Goal: Information Seeking & Learning: Learn about a topic

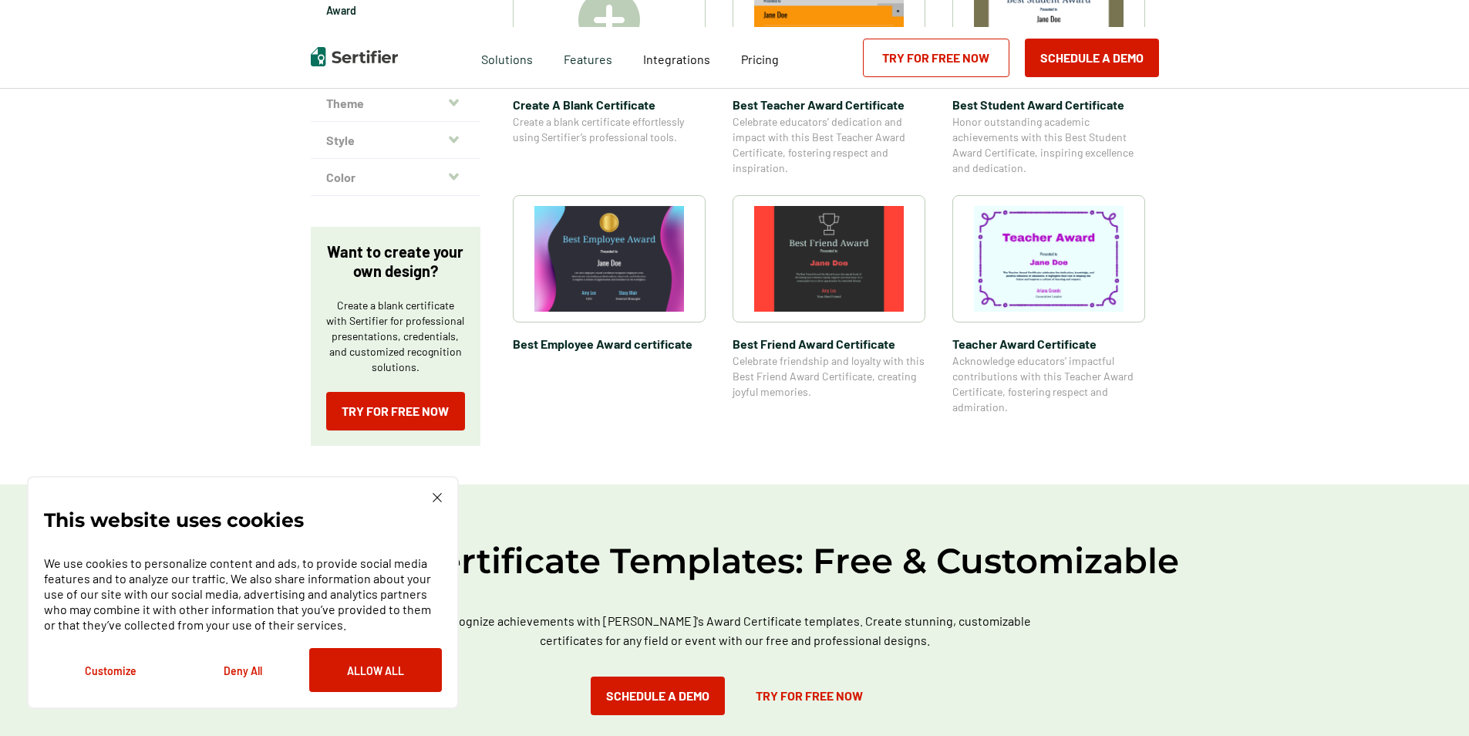
click at [433, 497] on img at bounding box center [437, 497] width 9 height 9
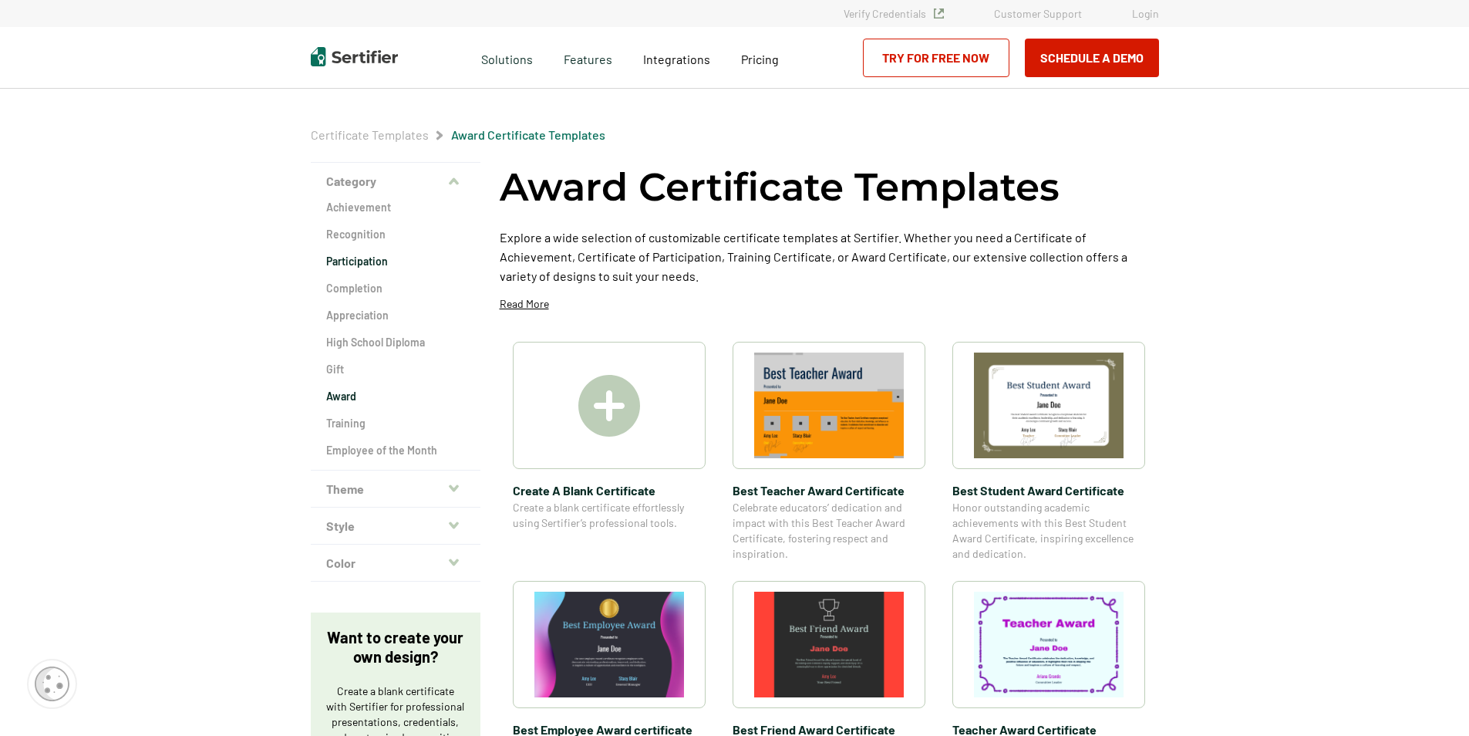
click at [356, 257] on h2 "Participation" at bounding box center [395, 261] width 139 height 15
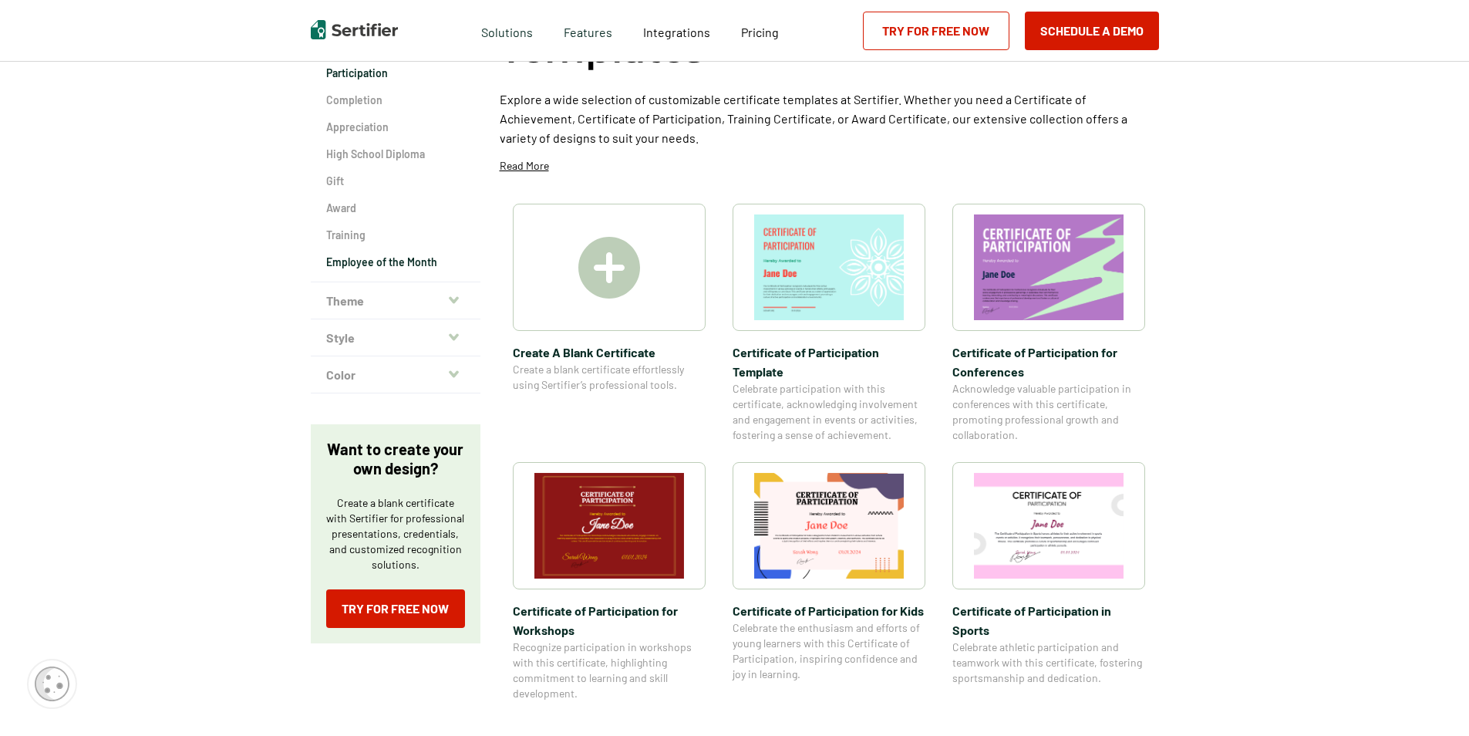
scroll to position [77, 0]
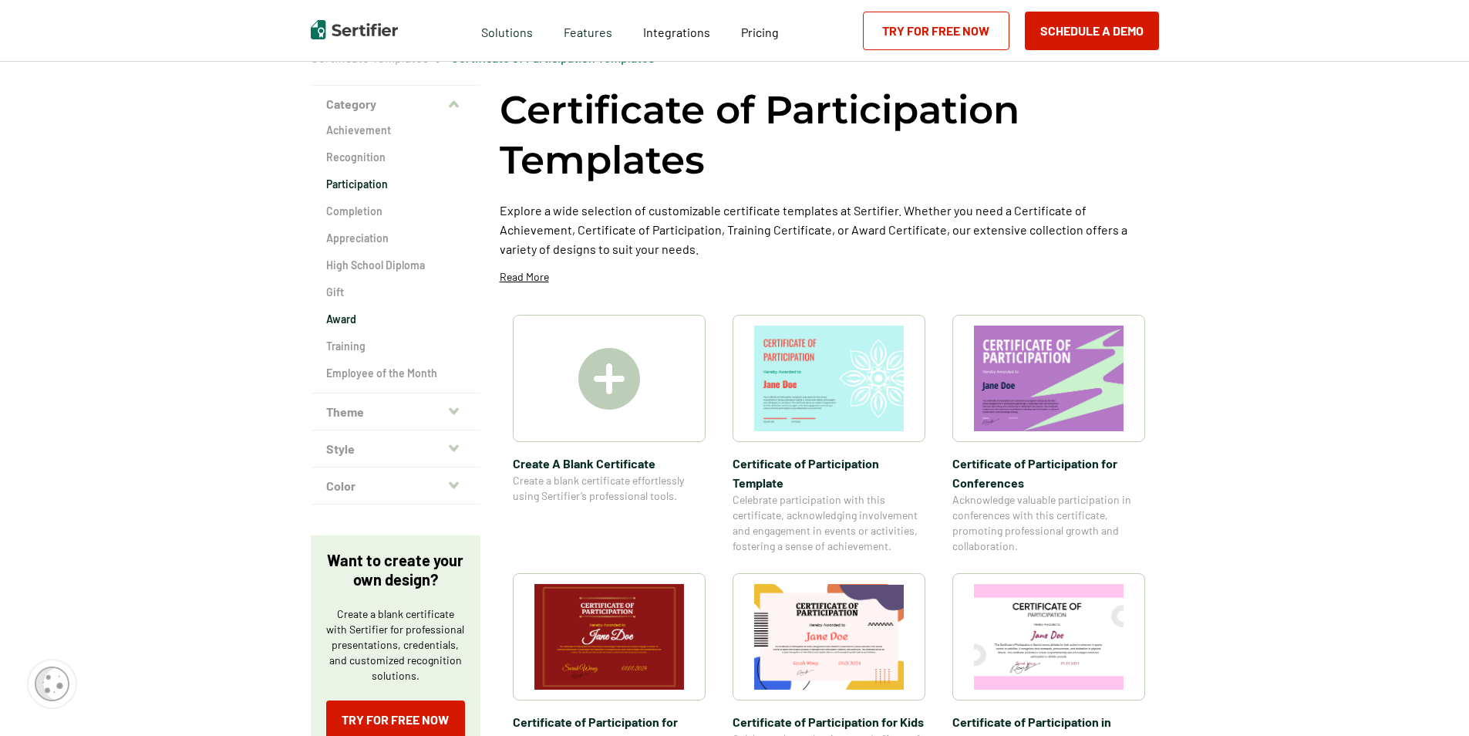
click at [346, 324] on h2 "Award" at bounding box center [395, 319] width 139 height 15
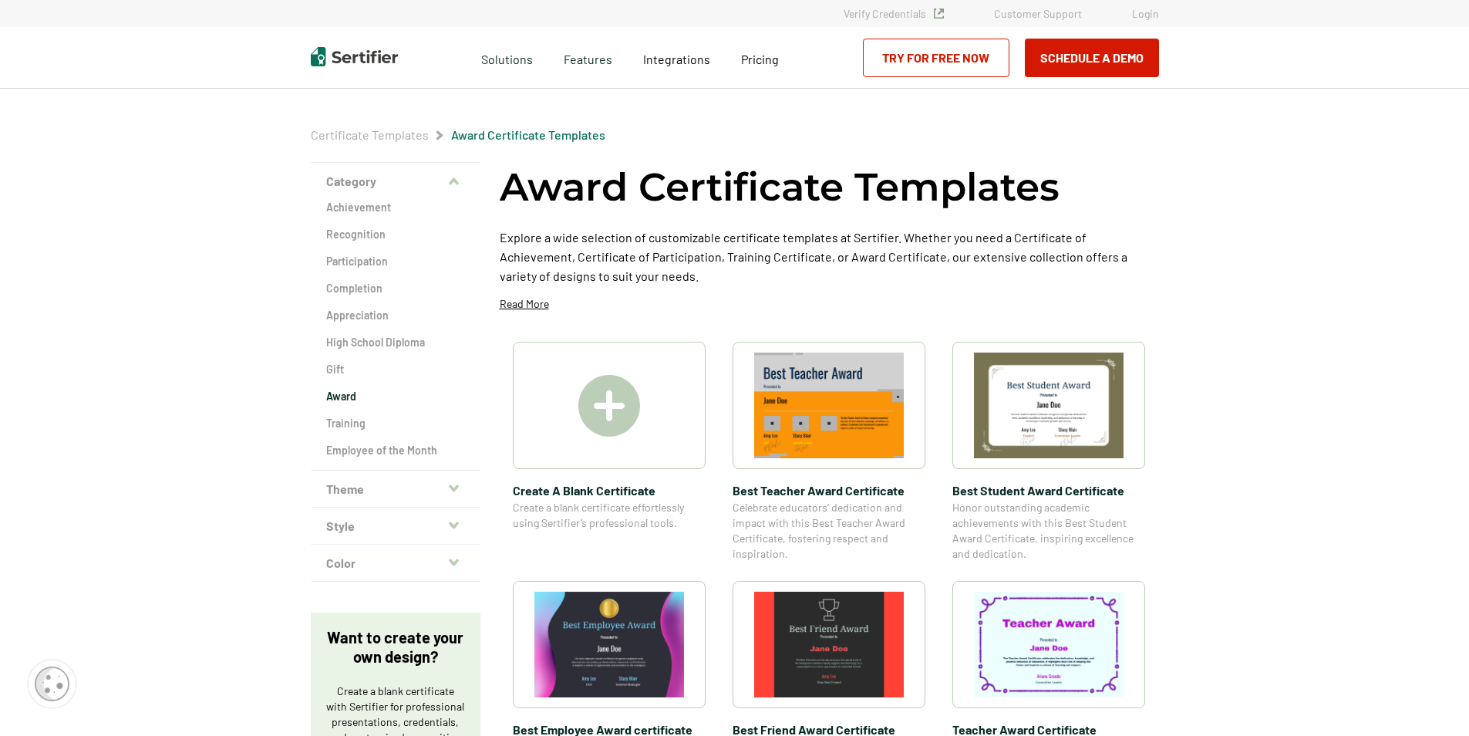
click at [418, 485] on button "Theme" at bounding box center [396, 488] width 170 height 37
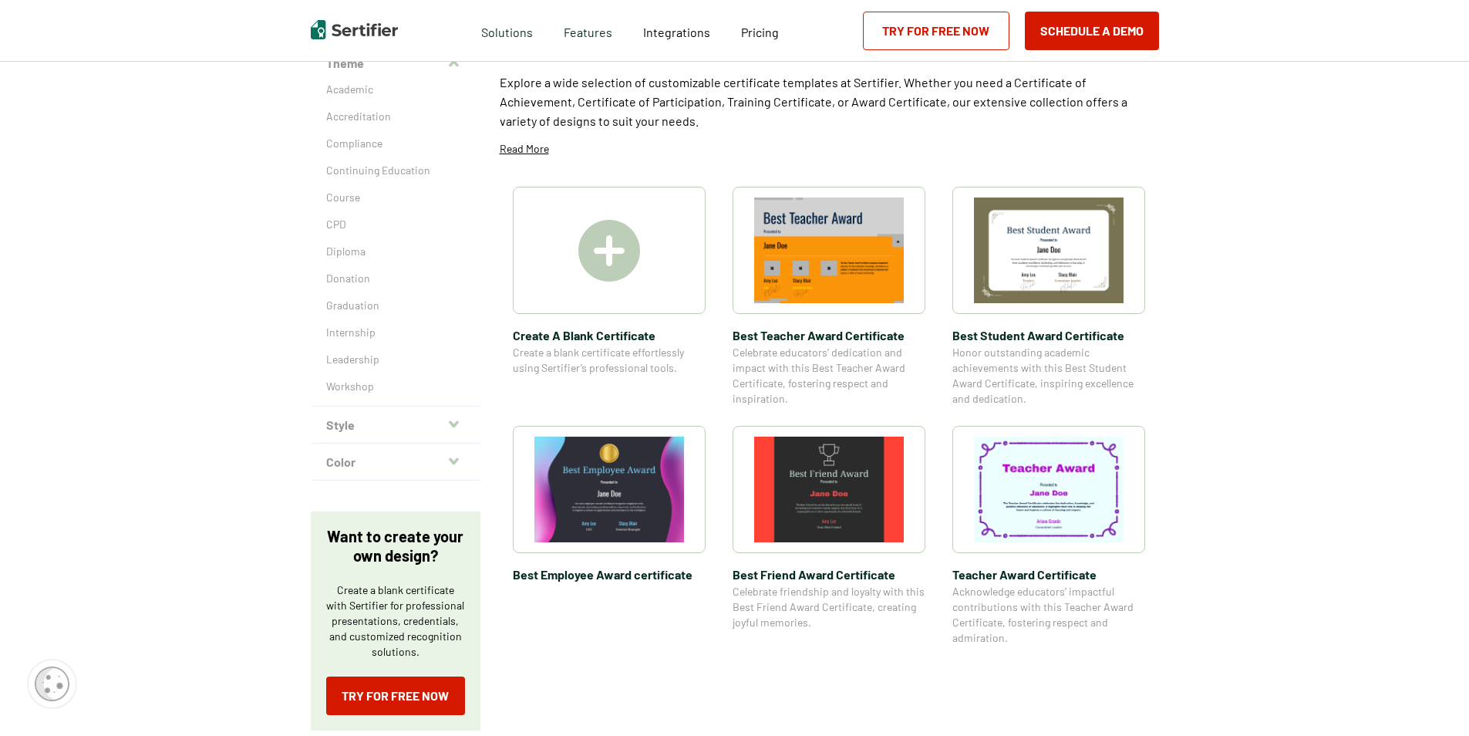
scroll to position [154, 0]
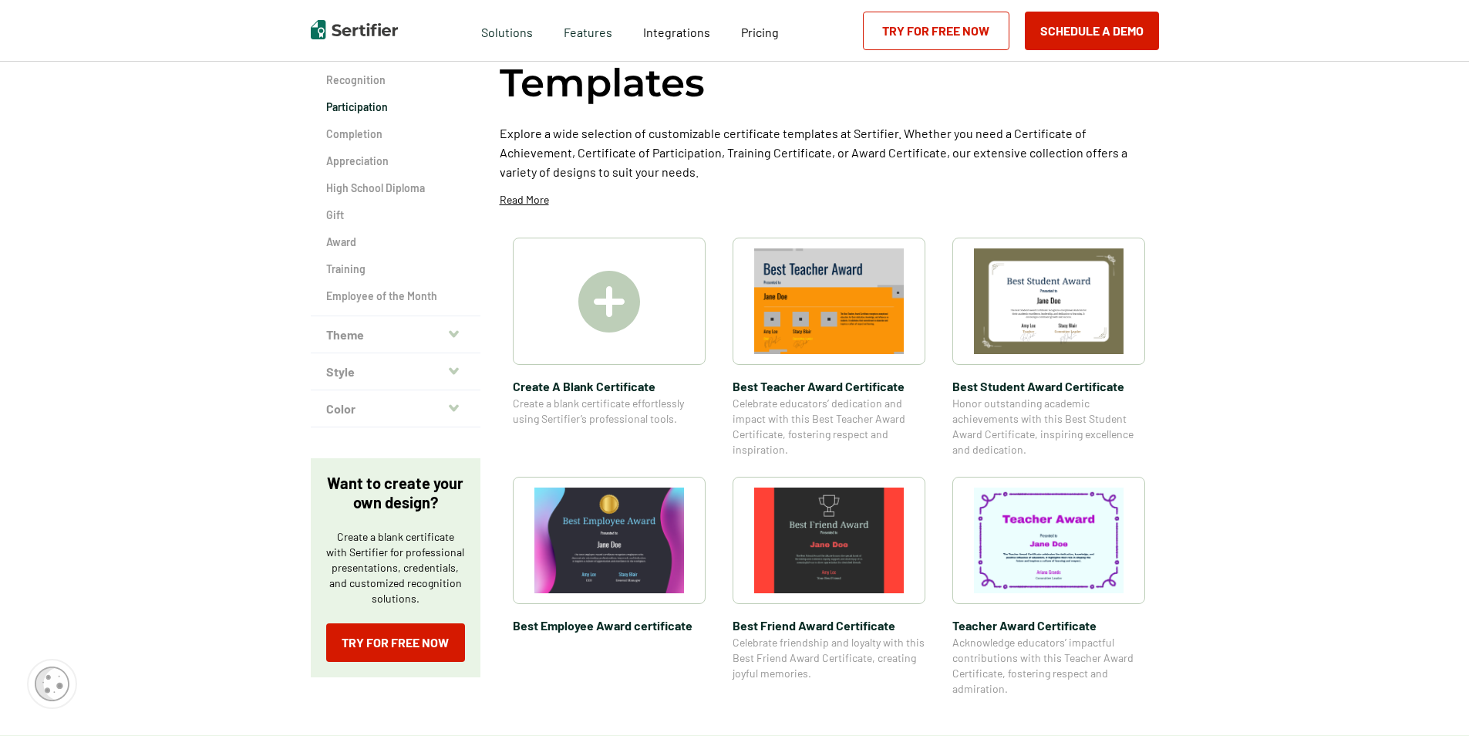
scroll to position [77, 0]
